Goal: Task Accomplishment & Management: Use online tool/utility

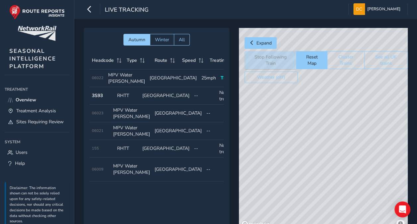
scroll to position [0, 56]
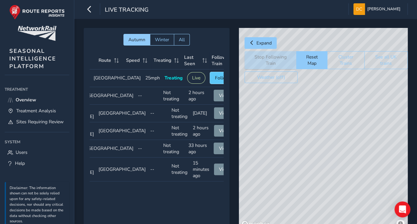
click at [215, 78] on span "Follow" at bounding box center [222, 78] width 15 height 6
drag, startPoint x: 307, startPoint y: 142, endPoint x: 288, endPoint y: 149, distance: 19.7
click at [288, 149] on div "© Mapbox © OpenStreetMap Improve this map © Maxar" at bounding box center [323, 128] width 169 height 201
click at [215, 79] on span "Follow" at bounding box center [222, 78] width 15 height 6
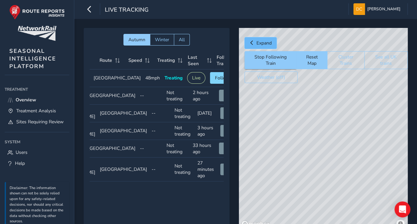
click at [259, 42] on span "Expand" at bounding box center [264, 43] width 15 height 6
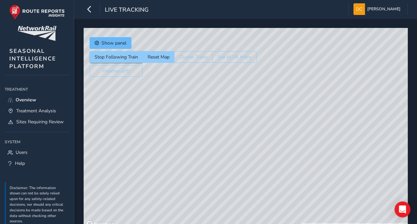
click at [113, 41] on span "Show panel" at bounding box center [114, 43] width 25 height 6
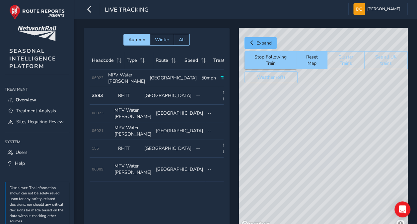
click at [254, 41] on button "Expand" at bounding box center [261, 43] width 32 height 12
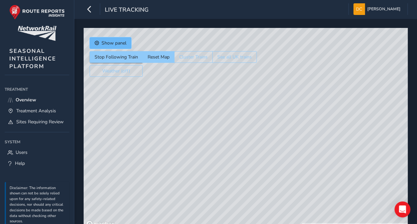
click at [115, 41] on span "Show panel" at bounding box center [114, 43] width 25 height 6
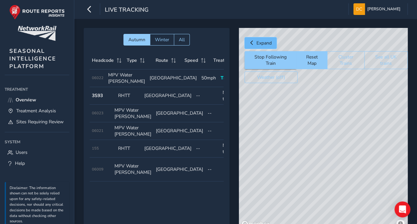
click at [259, 42] on span "Expand" at bounding box center [264, 43] width 15 height 6
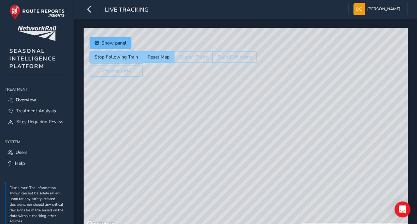
click at [102, 39] on button "Show panel" at bounding box center [111, 43] width 42 height 12
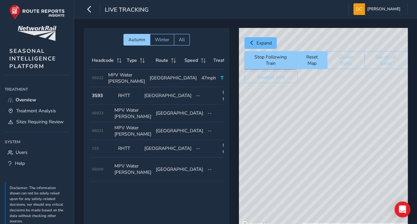
click at [256, 45] on button "Expand" at bounding box center [261, 43] width 32 height 12
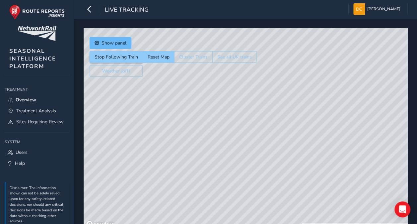
click at [113, 41] on span "Show panel" at bounding box center [114, 43] width 25 height 6
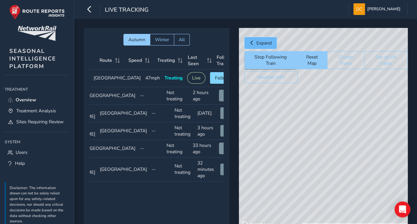
click at [264, 41] on span "Expand" at bounding box center [264, 43] width 15 height 6
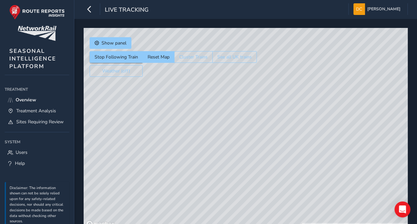
click at [249, 122] on div "© Mapbox © OpenStreetMap Improve this map © Maxar" at bounding box center [246, 128] width 324 height 201
drag, startPoint x: 279, startPoint y: 56, endPoint x: 277, endPoint y: 150, distance: 93.6
click at [278, 153] on div "© Mapbox © OpenStreetMap Improve this map © Maxar" at bounding box center [246, 128] width 324 height 201
drag, startPoint x: 267, startPoint y: 166, endPoint x: 249, endPoint y: 78, distance: 90.0
click at [249, 78] on div "© Mapbox © OpenStreetMap Improve this map © Maxar" at bounding box center [246, 128] width 324 height 201
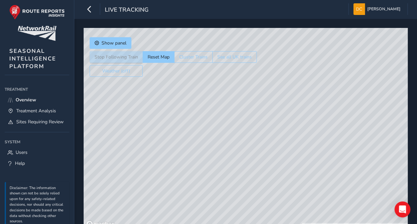
click at [254, 106] on div "© Mapbox © OpenStreetMap Improve this map © Maxar" at bounding box center [246, 128] width 324 height 201
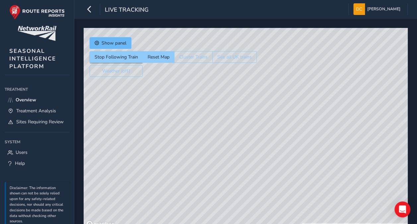
click at [112, 41] on span "Show panel" at bounding box center [114, 43] width 25 height 6
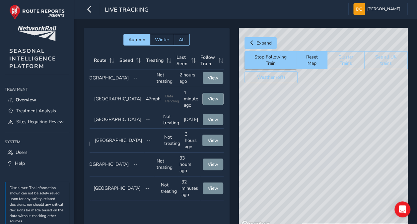
click at [208, 97] on span "View" at bounding box center [213, 99] width 11 height 6
click at [311, 59] on button "Reset Map" at bounding box center [311, 60] width 31 height 18
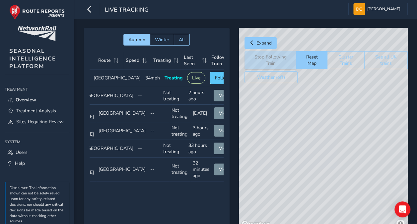
click at [215, 79] on span "Follow" at bounding box center [222, 78] width 15 height 6
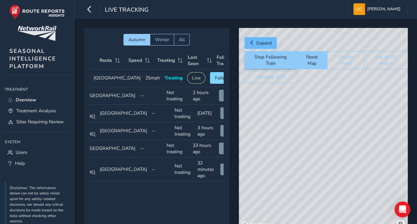
click at [259, 43] on span "Expand" at bounding box center [264, 43] width 15 height 6
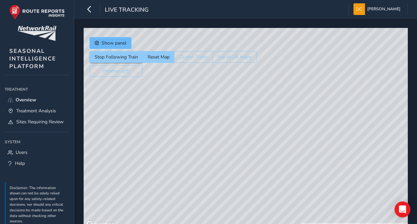
click at [118, 42] on span "Show panel" at bounding box center [114, 43] width 25 height 6
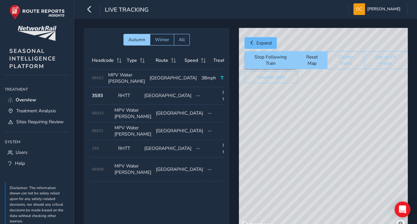
click at [255, 42] on button "Expand" at bounding box center [261, 43] width 32 height 12
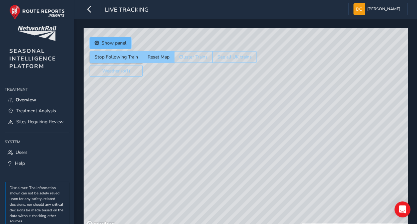
click at [114, 43] on span "Show panel" at bounding box center [114, 43] width 25 height 6
